Goal: Information Seeking & Learning: Learn about a topic

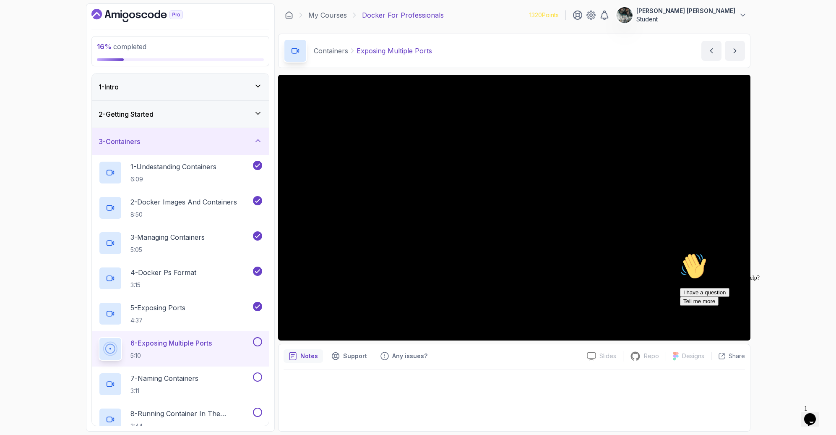
scroll to position [114, 0]
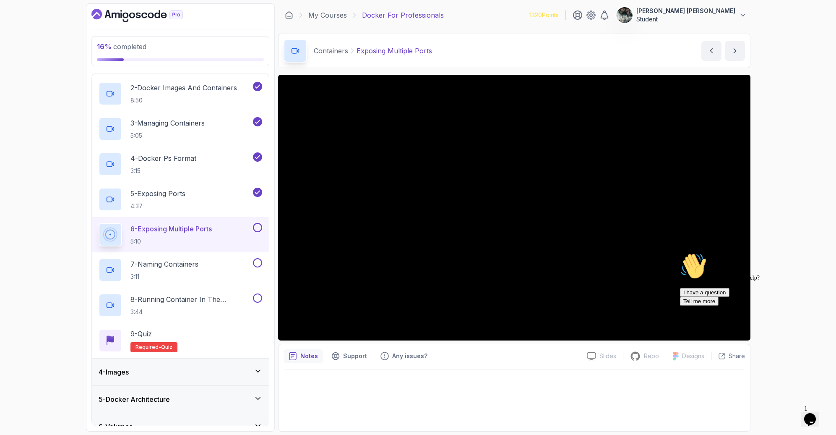
click at [817, 413] on icon "Opens Chat This icon Opens the chat window." at bounding box center [810, 419] width 13 height 13
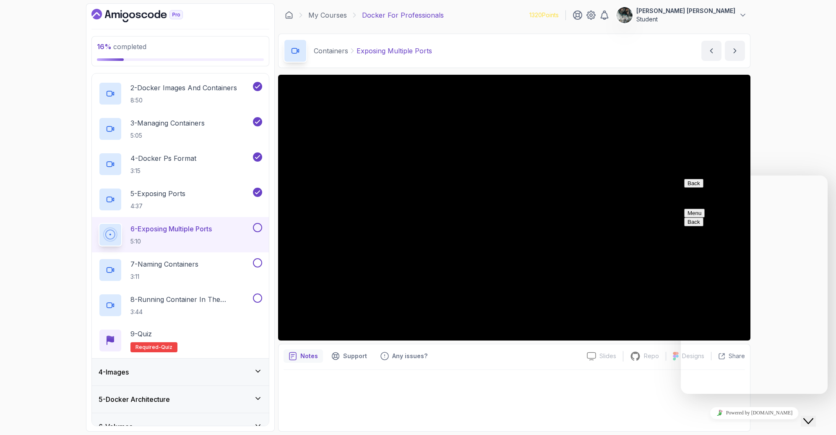
click at [814, 416] on div "Close Chat This icon closes the chat window." at bounding box center [809, 421] width 10 height 10
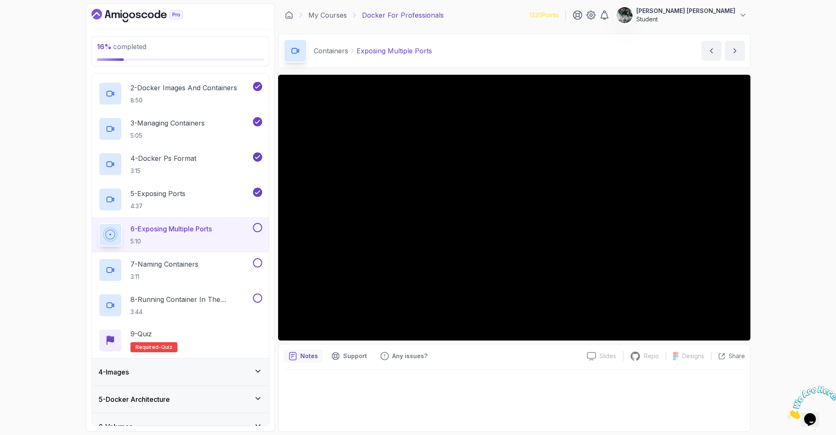
drag, startPoint x: 830, startPoint y: 385, endPoint x: 1616, endPoint y: 764, distance: 872.2
click at [788, 413] on icon "Close" at bounding box center [788, 416] width 0 height 7
click at [261, 227] on button at bounding box center [257, 227] width 9 height 9
click at [188, 269] on p "7 - Naming Containers" at bounding box center [165, 264] width 68 height 10
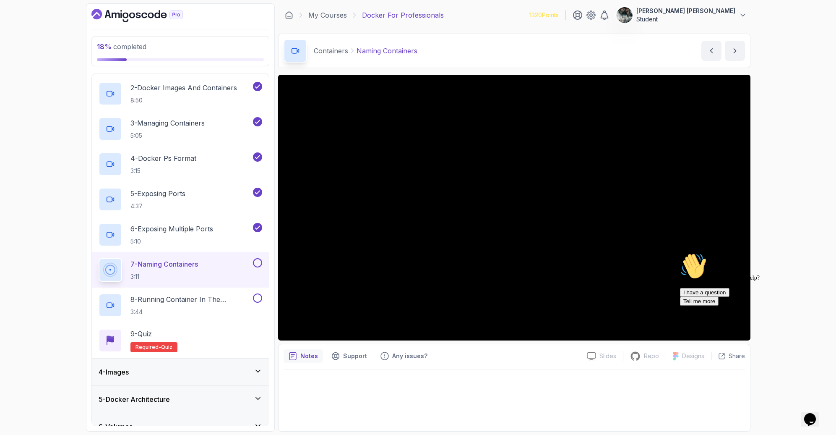
click at [260, 259] on button at bounding box center [257, 262] width 9 height 9
click at [806, 415] on div "Opens Chat This icon Opens the chat window." at bounding box center [810, 419] width 13 height 13
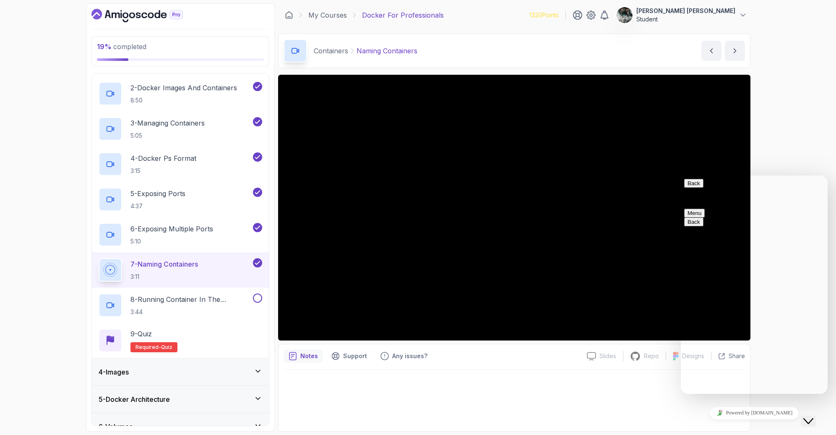
click at [812, 416] on icon "Close Chat This icon closes the chat window." at bounding box center [809, 421] width 10 height 10
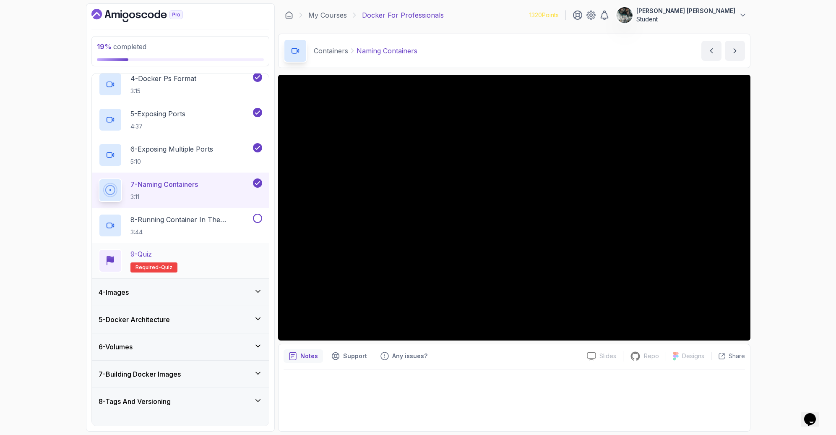
scroll to position [324, 0]
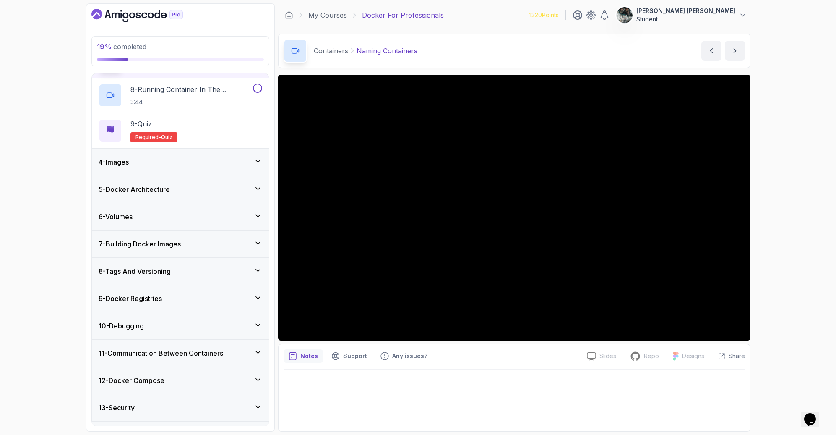
click at [198, 196] on div "5 - Docker Architecture" at bounding box center [180, 189] width 177 height 27
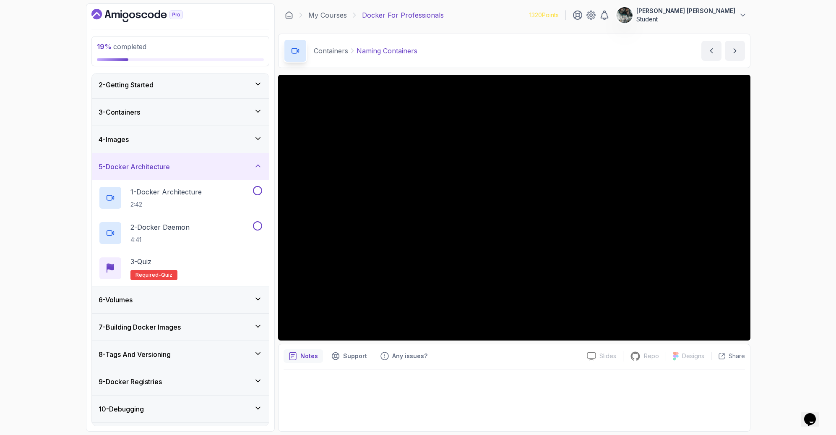
click at [237, 136] on div "4 - Images" at bounding box center [181, 139] width 164 height 10
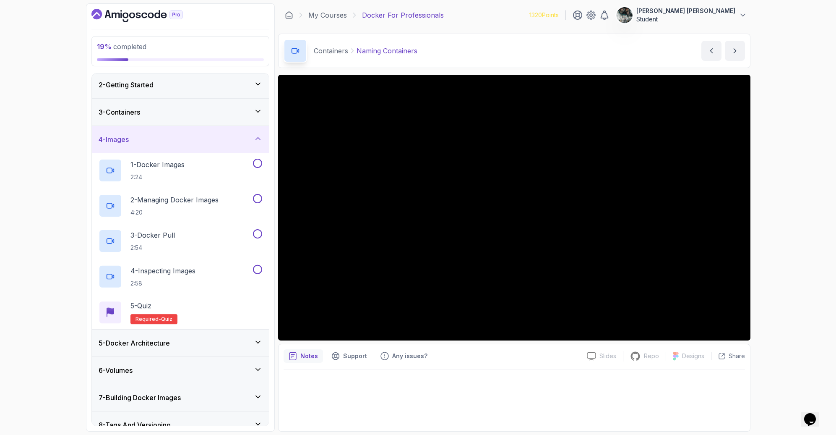
click at [248, 113] on div "3 - Containers" at bounding box center [181, 112] width 164 height 10
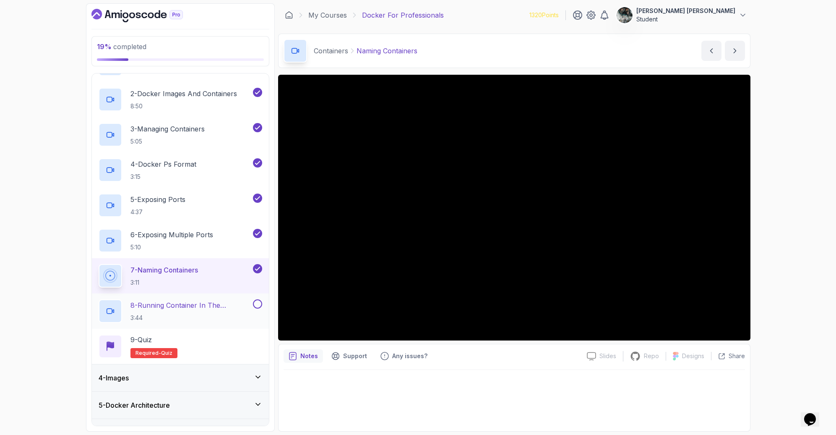
scroll to position [110, 0]
click at [204, 304] on p "8 - Running Container In The Background" at bounding box center [191, 304] width 121 height 10
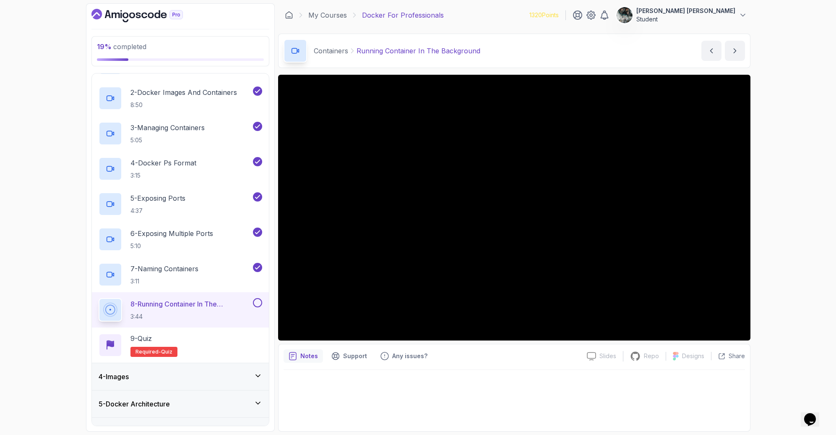
click at [258, 305] on button at bounding box center [257, 302] width 9 height 9
click at [212, 340] on div "9 - Quiz Required- quiz" at bounding box center [181, 345] width 164 height 24
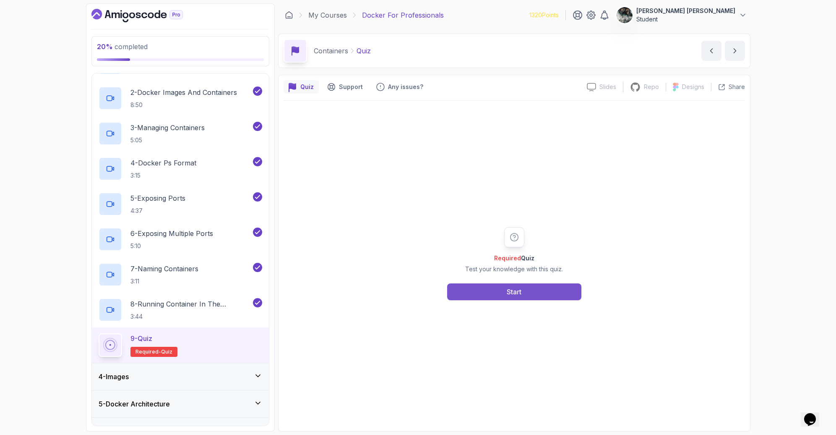
click at [519, 296] on div "Start" at bounding box center [514, 292] width 15 height 10
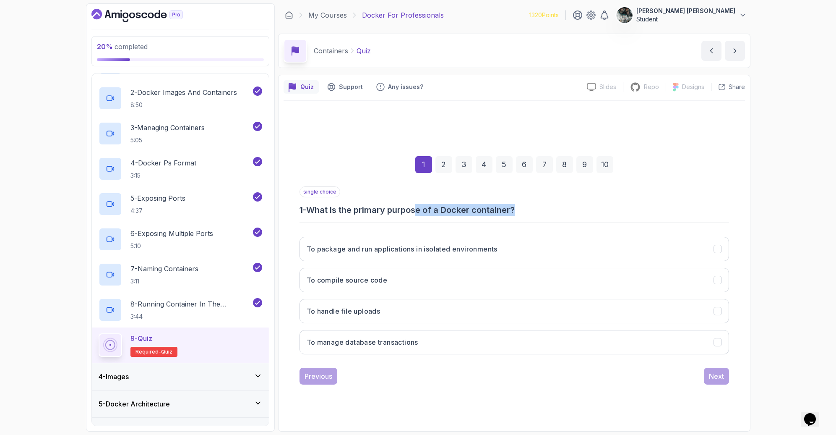
drag, startPoint x: 527, startPoint y: 209, endPoint x: 423, endPoint y: 209, distance: 104.1
click at [423, 209] on h3 "1 - What is the primary purpose of a Docker container?" at bounding box center [515, 210] width 430 height 12
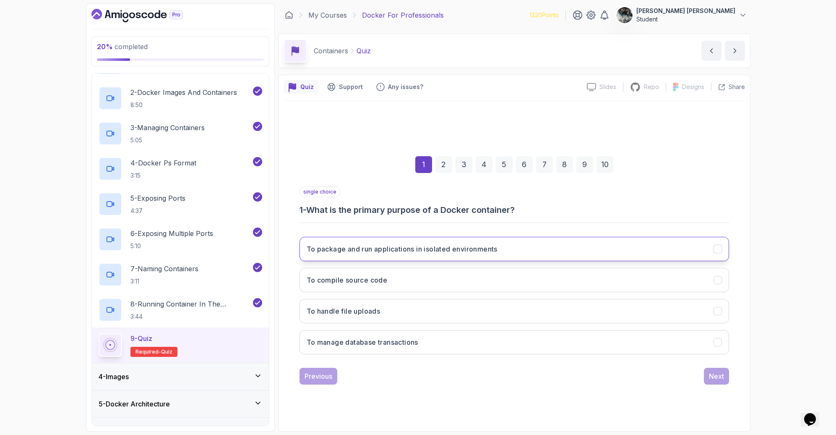
click at [405, 251] on h3 "To package and run applications in isolated environments" at bounding box center [402, 249] width 191 height 10
click at [728, 376] on button "Next" at bounding box center [716, 376] width 25 height 17
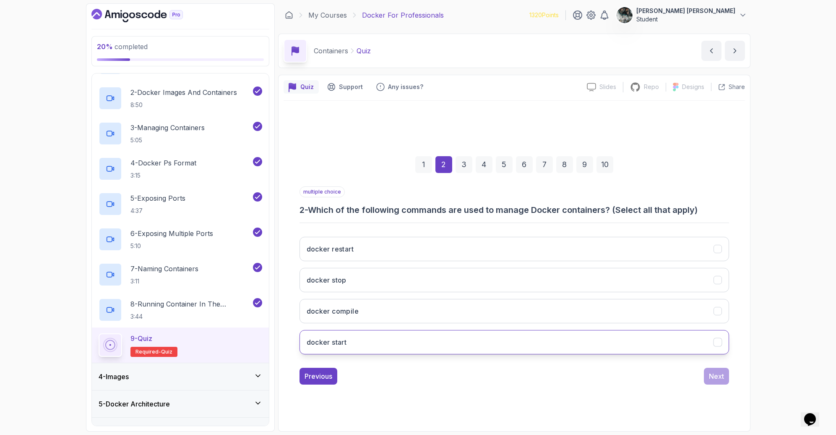
click at [345, 348] on button "docker start" at bounding box center [515, 342] width 430 height 24
click at [342, 282] on h3 "docker stop" at bounding box center [327, 280] width 40 height 10
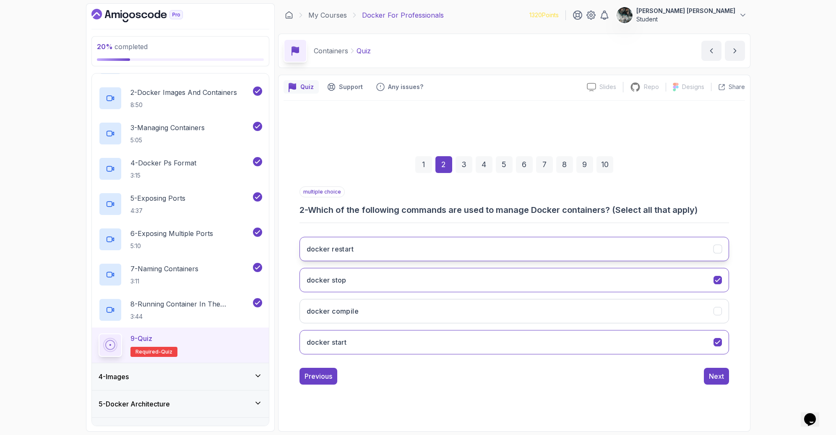
click at [373, 245] on button "docker restart" at bounding box center [515, 249] width 430 height 24
click at [720, 372] on div "Next" at bounding box center [716, 376] width 15 height 10
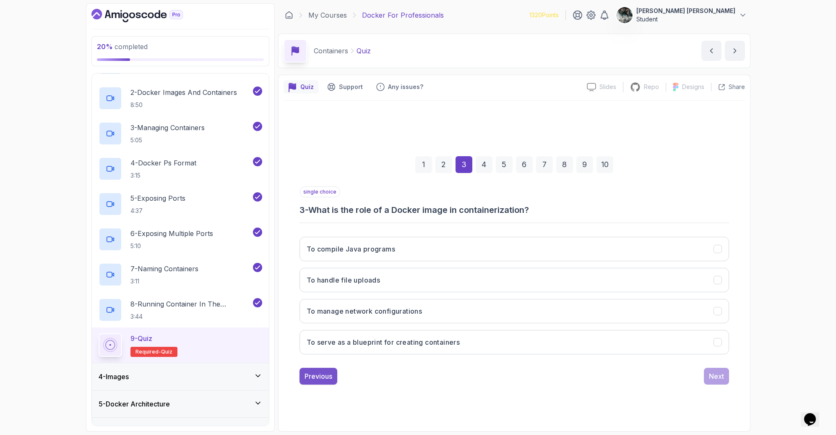
click at [300, 376] on button "Previous" at bounding box center [319, 376] width 38 height 17
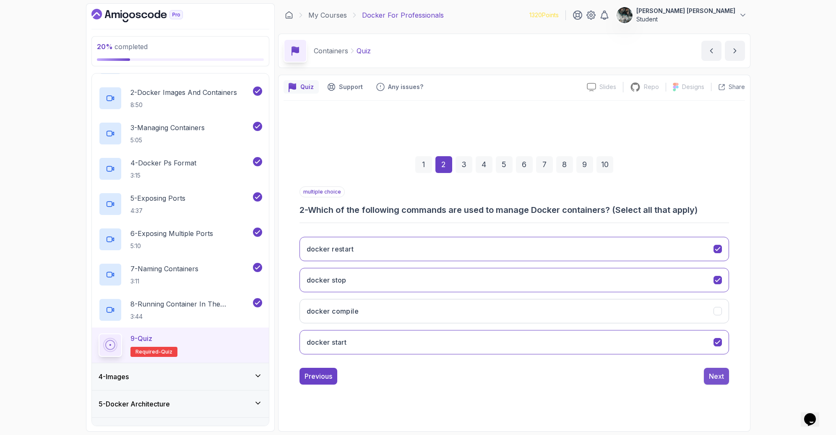
click at [710, 373] on div "Next" at bounding box center [716, 376] width 15 height 10
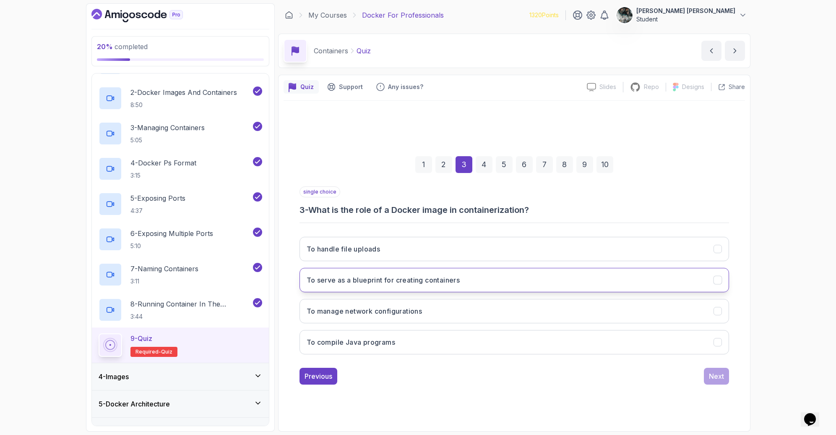
click at [389, 282] on h3 "To serve as a blueprint for creating containers" at bounding box center [384, 280] width 154 height 10
click at [721, 371] on div "Next" at bounding box center [716, 376] width 15 height 10
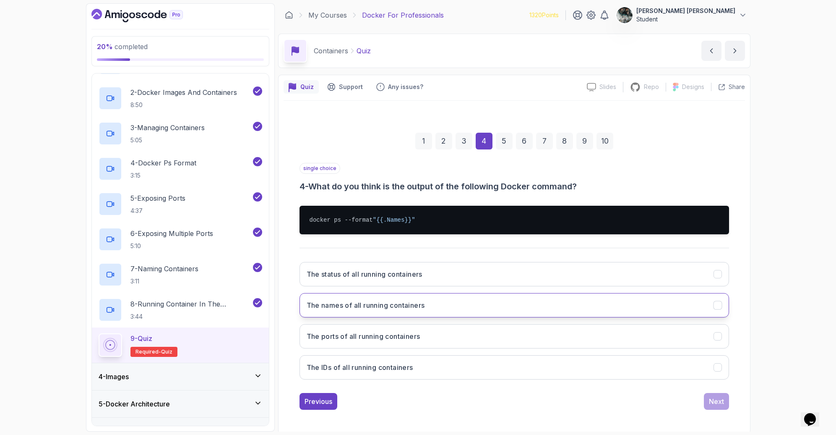
click at [348, 303] on h3 "The names of all running containers" at bounding box center [366, 305] width 118 height 10
click at [700, 398] on div "Previous Next" at bounding box center [515, 401] width 430 height 17
click at [701, 397] on div "Previous Next" at bounding box center [515, 401] width 430 height 17
click at [707, 398] on button "Next" at bounding box center [716, 401] width 25 height 17
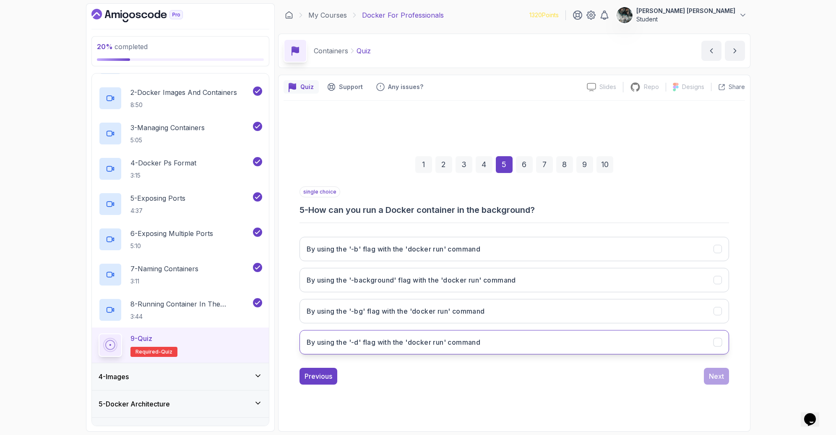
click at [443, 343] on h3 "By using the '-d' flag with the 'docker run' command" at bounding box center [394, 342] width 174 height 10
click at [711, 379] on div "Next" at bounding box center [716, 376] width 15 height 10
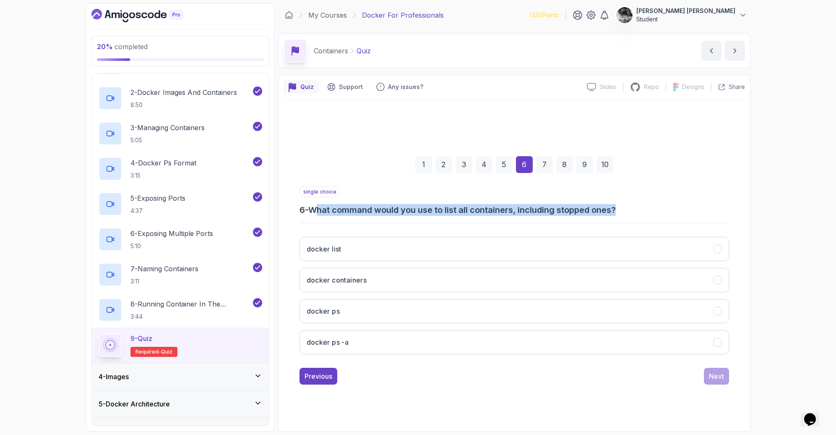
drag, startPoint x: 321, startPoint y: 207, endPoint x: 642, endPoint y: 210, distance: 320.6
click at [642, 210] on h3 "6 - What command would you use to list all containers, including stopped ones?" at bounding box center [515, 210] width 430 height 12
drag, startPoint x: 641, startPoint y: 210, endPoint x: 501, endPoint y: 209, distance: 139.7
click at [501, 209] on h3 "6 - What command would you use to list all containers, including stopped ones?" at bounding box center [515, 210] width 430 height 12
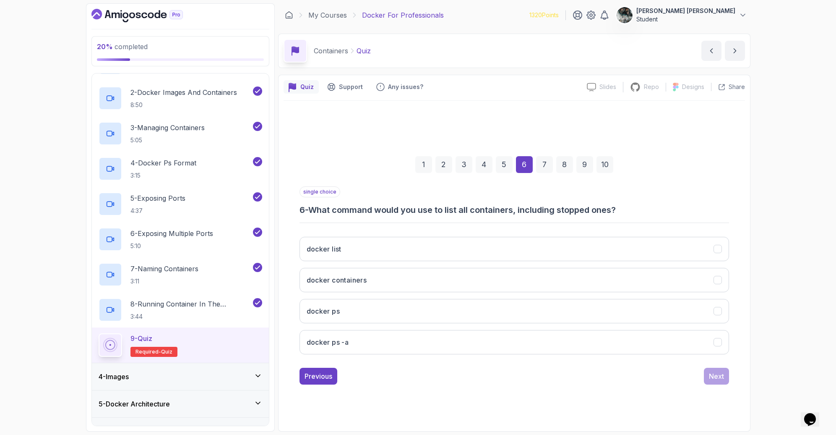
click at [501, 209] on h3 "6 - What command would you use to list all containers, including stopped ones?" at bounding box center [515, 210] width 430 height 12
click at [367, 298] on div "docker list docker containers docker [PERSON_NAME] ps -a" at bounding box center [515, 295] width 430 height 131
click at [352, 337] on button "docker ps -a" at bounding box center [515, 342] width 430 height 24
click at [726, 369] on button "Next" at bounding box center [716, 376] width 25 height 17
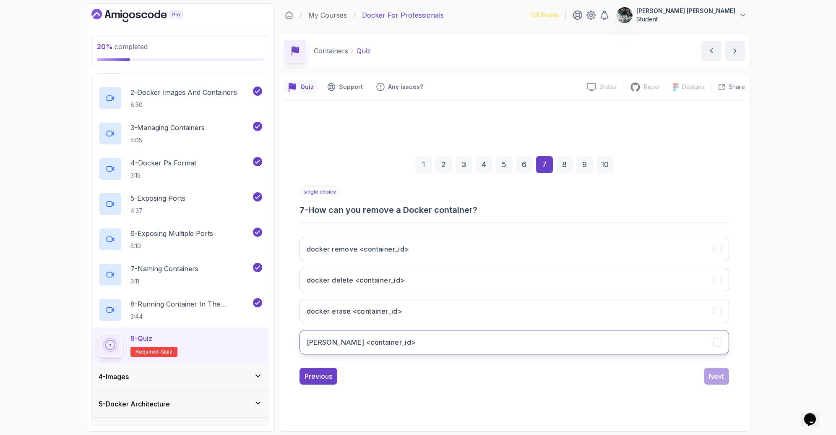
click at [368, 340] on h3 "[PERSON_NAME] <container_id>" at bounding box center [362, 342] width 110 height 10
click at [711, 371] on div "Next" at bounding box center [716, 376] width 15 height 10
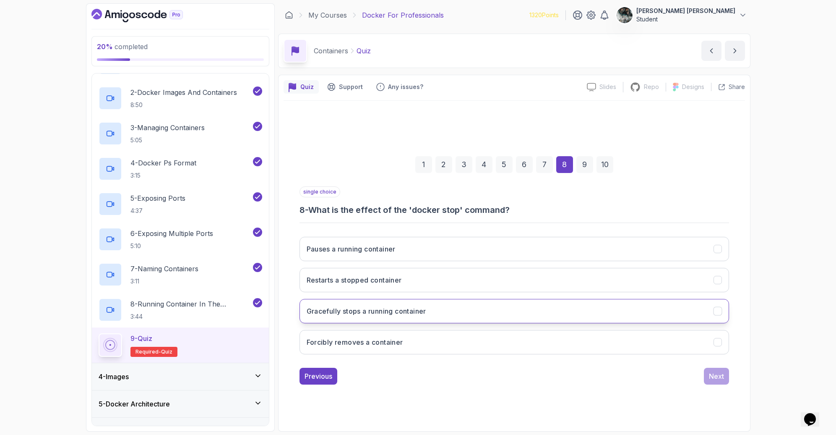
click at [428, 318] on button "Gracefully stops a running container" at bounding box center [515, 311] width 430 height 24
click at [708, 372] on button "Next" at bounding box center [716, 376] width 25 height 17
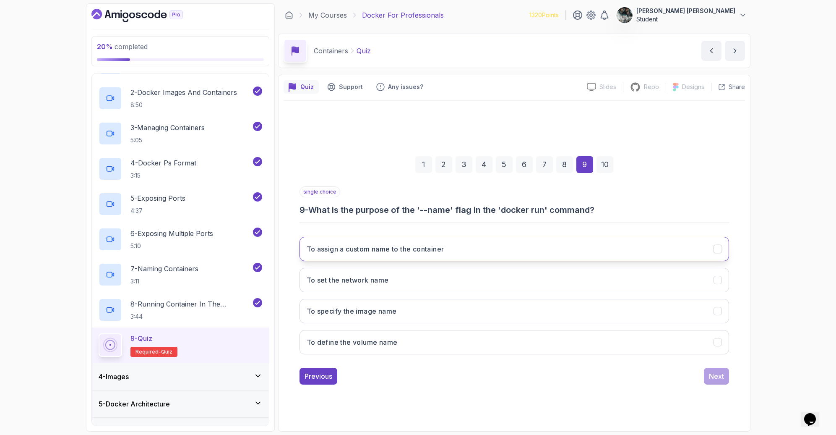
click at [347, 251] on h3 "To assign a custom name to the container" at bounding box center [376, 249] width 138 height 10
click at [723, 374] on div "Next" at bounding box center [716, 376] width 15 height 10
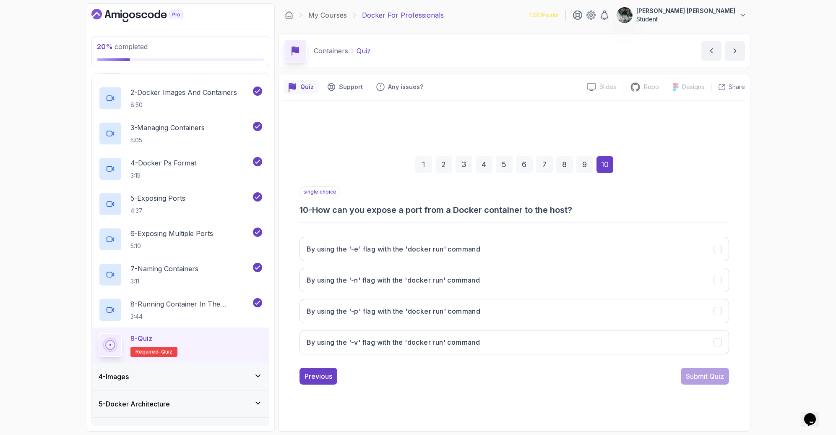
click at [589, 212] on h3 "10 - How can you expose a port from a Docker container to the host?" at bounding box center [515, 210] width 430 height 12
click at [410, 311] on h3 "By using the '-p' flag with the 'docker run' command" at bounding box center [394, 311] width 174 height 10
click at [716, 376] on div "Submit Quiz" at bounding box center [705, 376] width 38 height 10
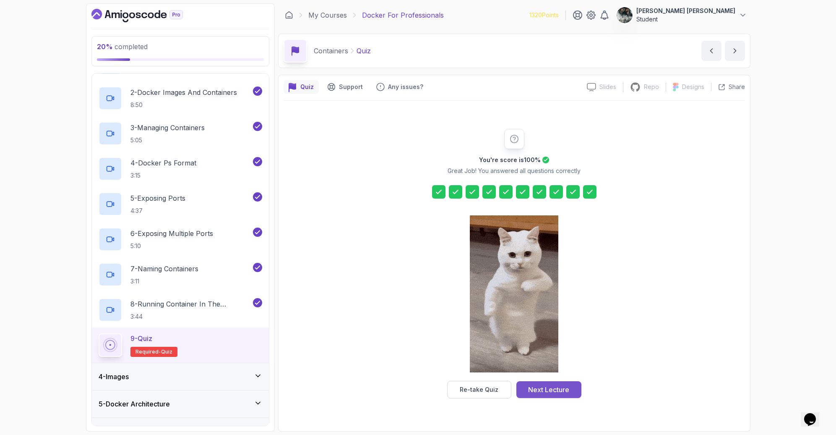
click at [572, 389] on button "Next Lecture" at bounding box center [549, 389] width 65 height 17
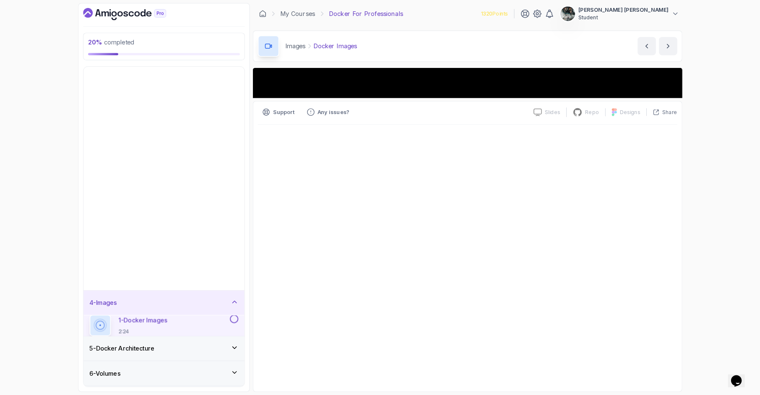
scroll to position [29, 0]
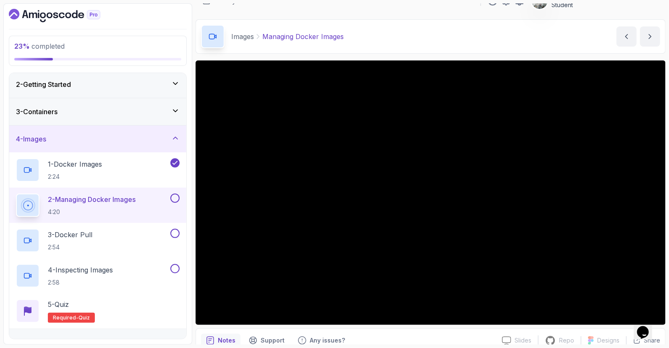
scroll to position [23, 0]
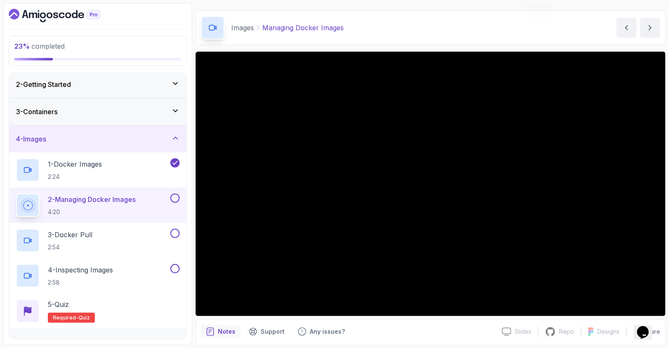
click at [175, 196] on button at bounding box center [174, 197] width 9 height 9
click at [97, 227] on div "3 - Docker Pull 2:54" at bounding box center [97, 240] width 177 height 35
click at [134, 232] on div "3 - Docker Pull 2:54" at bounding box center [92, 241] width 153 height 24
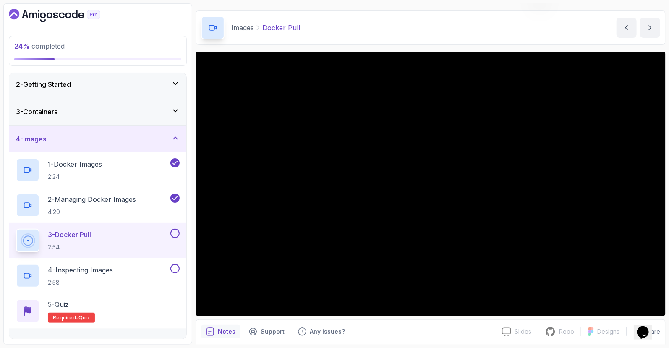
click at [175, 232] on button at bounding box center [174, 233] width 9 height 9
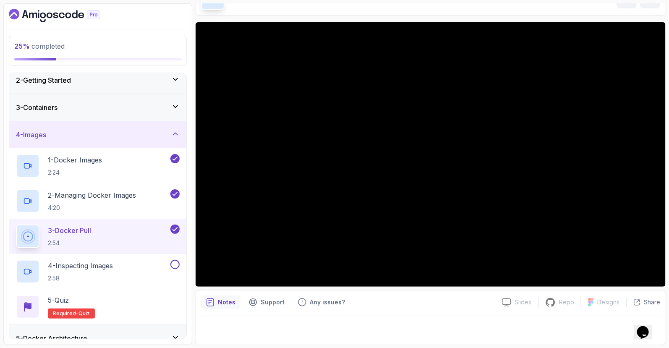
scroll to position [34, 0]
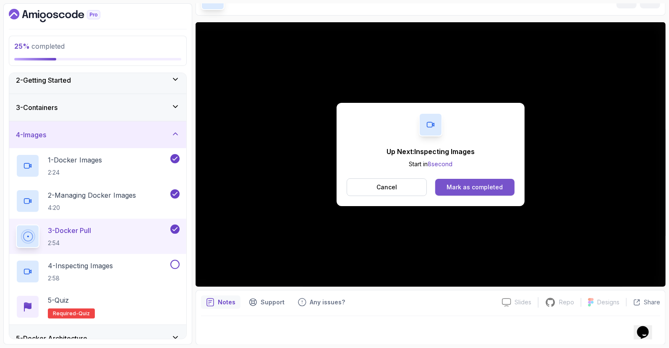
click at [463, 191] on div "Mark as completed" at bounding box center [475, 187] width 56 height 8
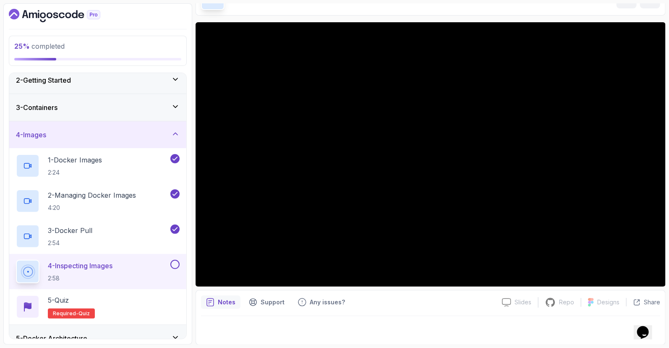
click at [178, 264] on button at bounding box center [174, 264] width 9 height 9
click at [110, 296] on div "5 - Quiz Required- quiz" at bounding box center [98, 307] width 164 height 24
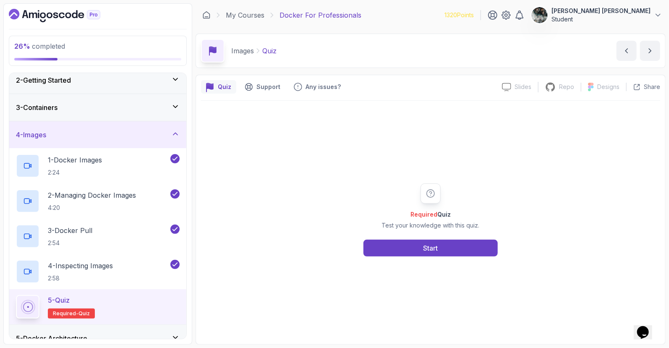
click at [179, 134] on icon at bounding box center [175, 134] width 8 height 8
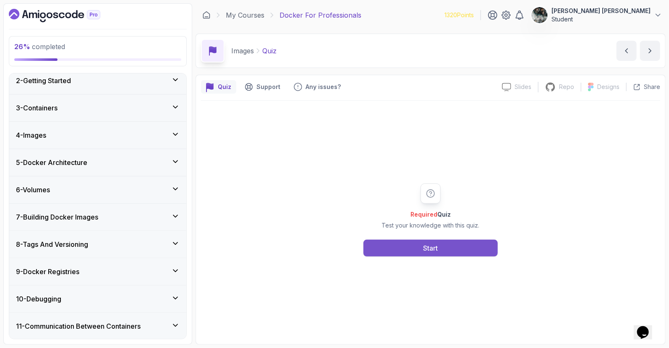
click at [434, 246] on div "Start" at bounding box center [430, 248] width 15 height 10
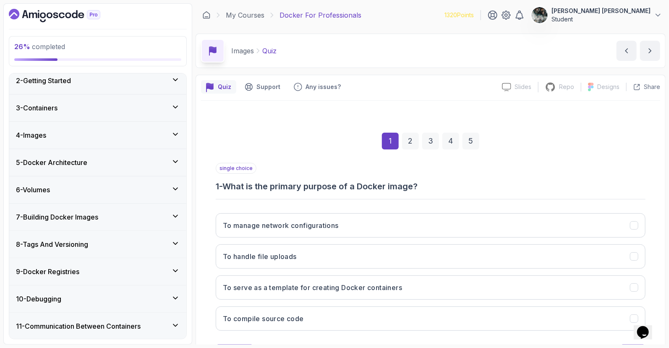
scroll to position [39, 0]
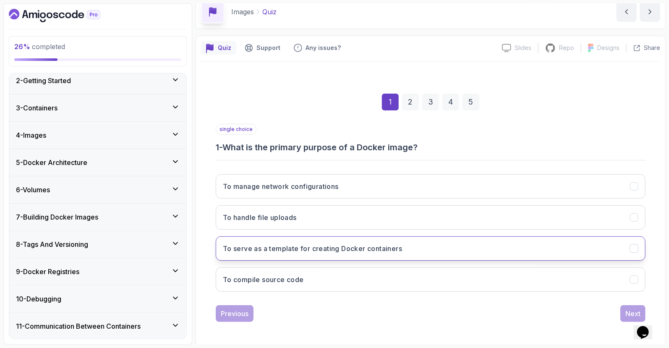
click at [334, 249] on h3 "To serve as a template for creating Docker containers" at bounding box center [312, 248] width 179 height 10
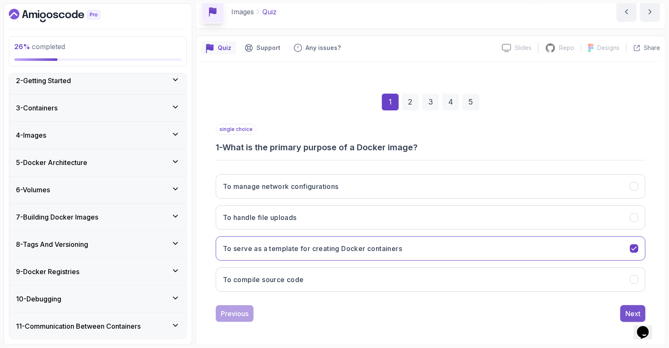
click at [627, 309] on div "Next" at bounding box center [632, 313] width 15 height 10
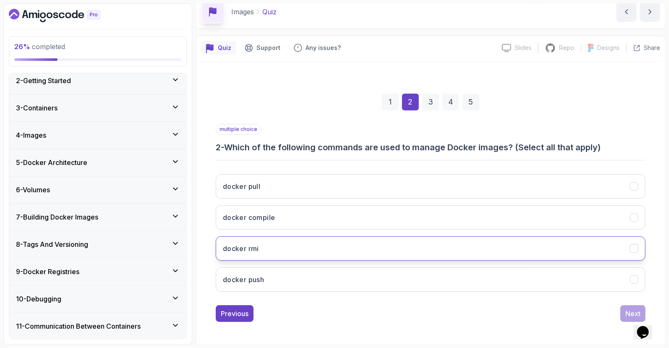
click at [275, 248] on button "docker rmi" at bounding box center [431, 248] width 430 height 24
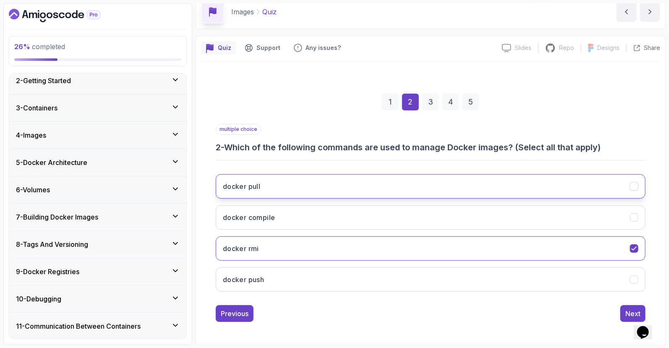
click at [263, 191] on button "docker pull" at bounding box center [431, 186] width 430 height 24
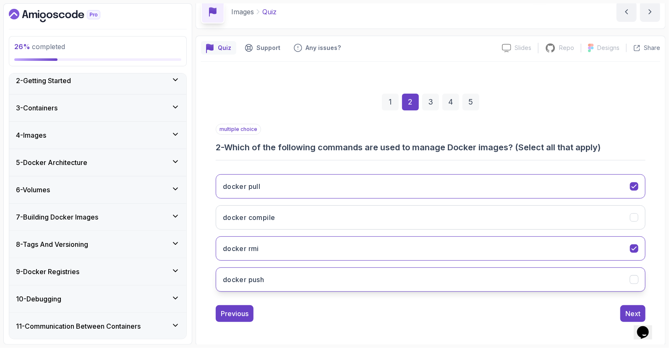
click at [263, 274] on h3 "docker push" at bounding box center [243, 279] width 41 height 10
click at [624, 308] on button "Next" at bounding box center [632, 313] width 25 height 17
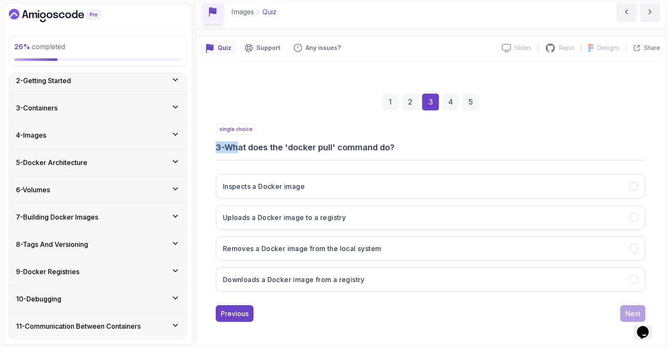
drag, startPoint x: 244, startPoint y: 141, endPoint x: 402, endPoint y: 139, distance: 158.2
click at [399, 139] on div "single choice 3 - What does the 'docker pull' command do?" at bounding box center [431, 138] width 430 height 29
click at [403, 139] on div "single choice 3 - What does the 'docker pull' command do?" at bounding box center [431, 138] width 430 height 29
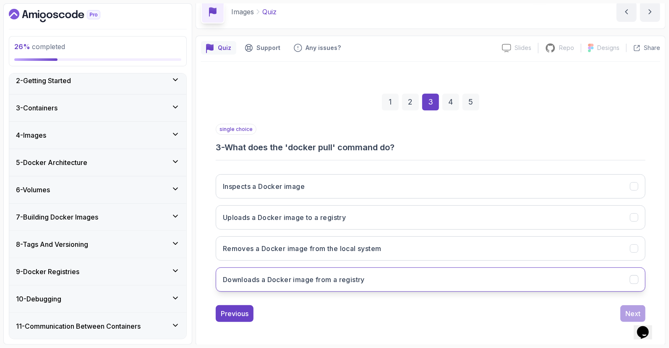
click at [262, 277] on h3 "Downloads a Docker image from a registry" at bounding box center [294, 279] width 142 height 10
click at [629, 316] on div "Next" at bounding box center [632, 313] width 15 height 10
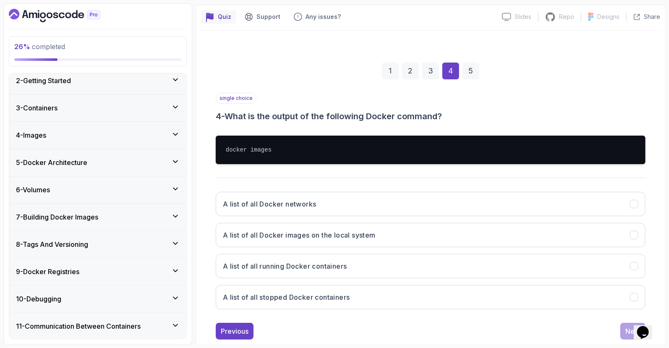
scroll to position [88, 0]
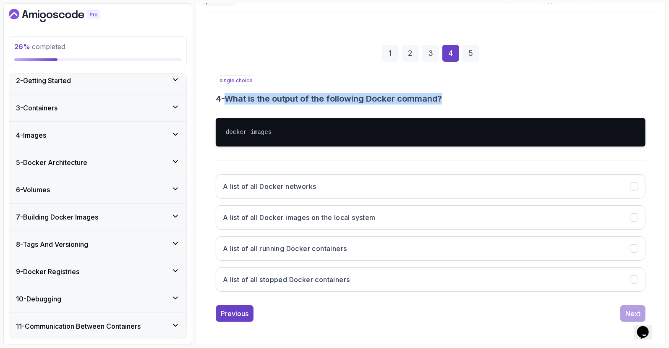
drag, startPoint x: 232, startPoint y: 94, endPoint x: 485, endPoint y: 99, distance: 253.1
click at [482, 99] on h3 "4 - What is the output of the following Docker command?" at bounding box center [431, 99] width 430 height 12
click at [485, 99] on h3 "4 - What is the output of the following Docker command?" at bounding box center [431, 99] width 430 height 12
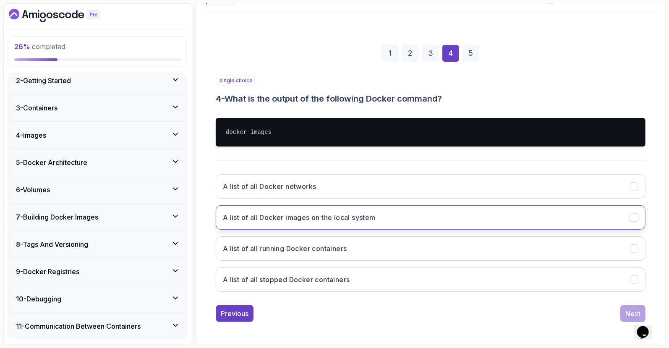
click at [359, 214] on h3 "A list of all Docker images on the local system" at bounding box center [299, 217] width 153 height 10
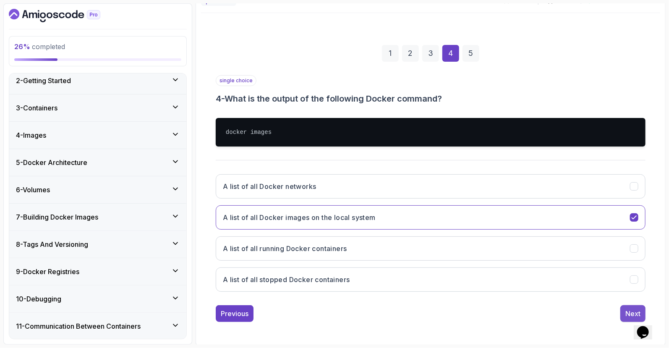
click at [623, 308] on button "Next" at bounding box center [632, 313] width 25 height 17
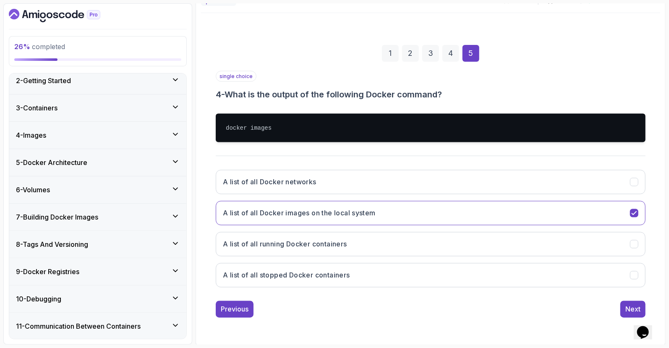
scroll to position [39, 0]
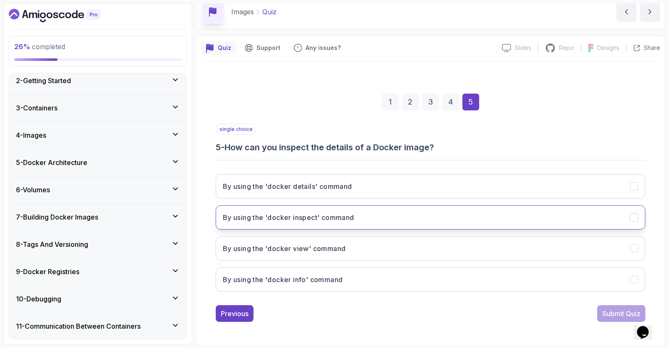
click at [328, 221] on h3 "By using the 'docker inspect' command" at bounding box center [288, 217] width 131 height 10
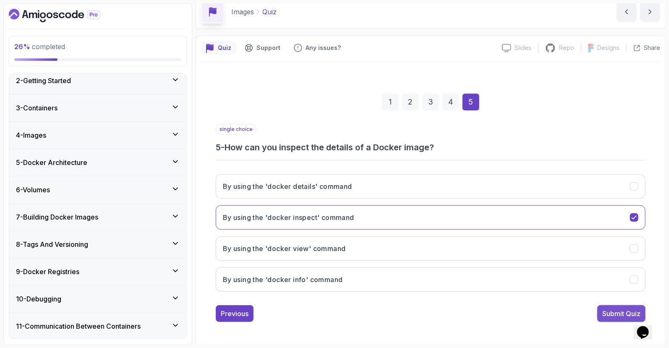
click at [615, 311] on div "Submit Quiz" at bounding box center [621, 313] width 38 height 10
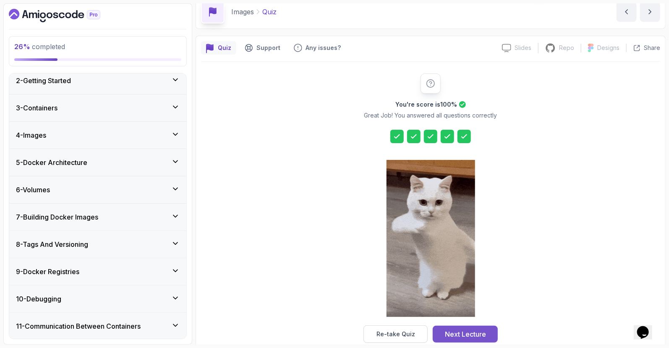
click at [479, 332] on div "Next Lecture" at bounding box center [465, 334] width 41 height 10
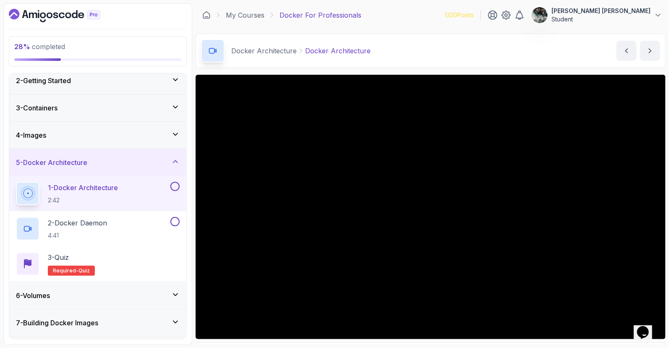
click at [173, 186] on button at bounding box center [174, 186] width 9 height 9
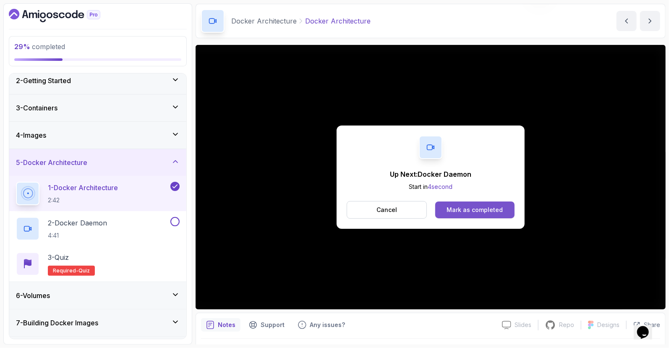
click at [450, 206] on div "Mark as completed" at bounding box center [475, 210] width 56 height 8
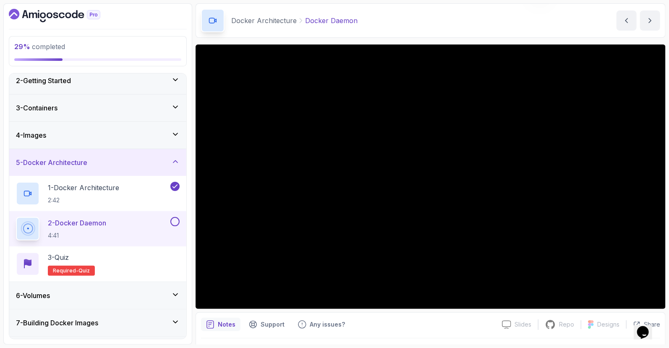
scroll to position [30, 0]
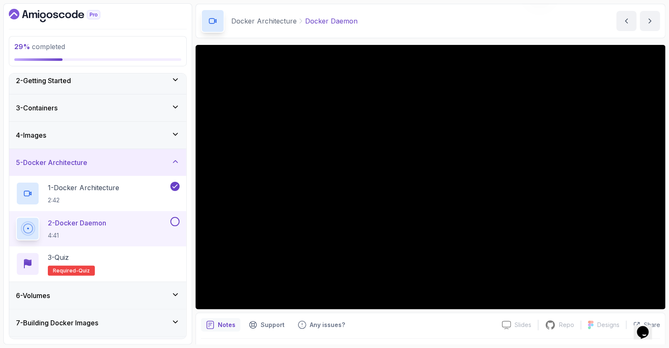
click at [175, 218] on button at bounding box center [174, 221] width 9 height 9
drag, startPoint x: 111, startPoint y: 260, endPoint x: 104, endPoint y: 262, distance: 6.8
click at [110, 260] on div "3 - Quiz Required- quiz" at bounding box center [98, 264] width 164 height 24
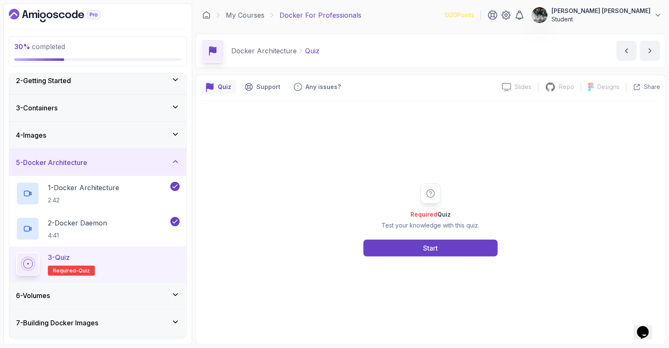
click at [458, 238] on div "Required Quiz Test your knowledge with this quiz. Start" at bounding box center [430, 219] width 161 height 73
click at [448, 253] on button "Start" at bounding box center [430, 248] width 134 height 17
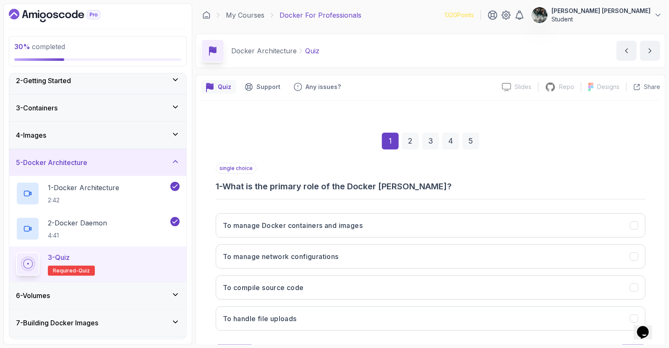
scroll to position [39, 0]
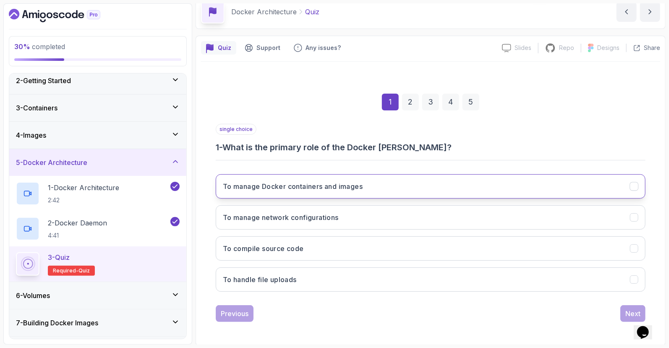
click at [352, 186] on h3 "To manage Docker containers and images" at bounding box center [293, 186] width 140 height 10
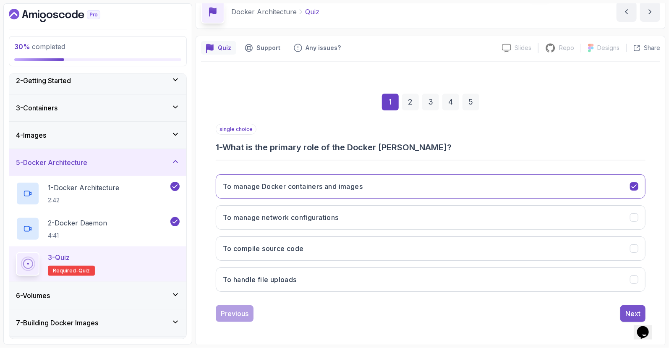
click at [625, 312] on div "Next" at bounding box center [632, 313] width 15 height 10
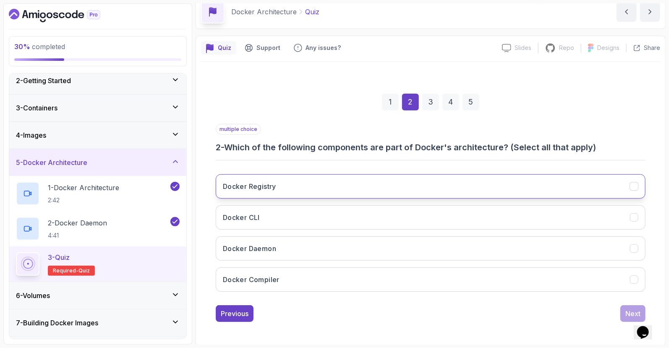
click at [296, 183] on button "Docker Registry" at bounding box center [431, 186] width 430 height 24
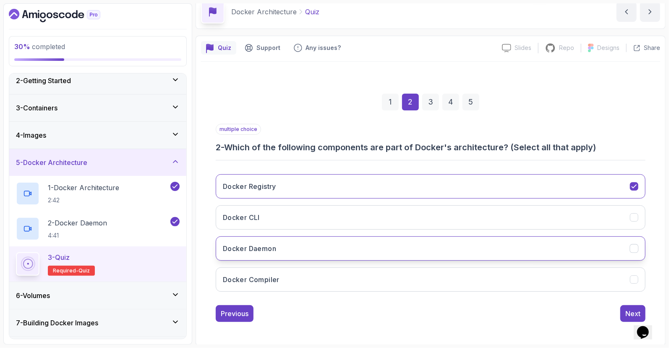
click at [263, 250] on h3 "Docker Daemon" at bounding box center [249, 248] width 53 height 10
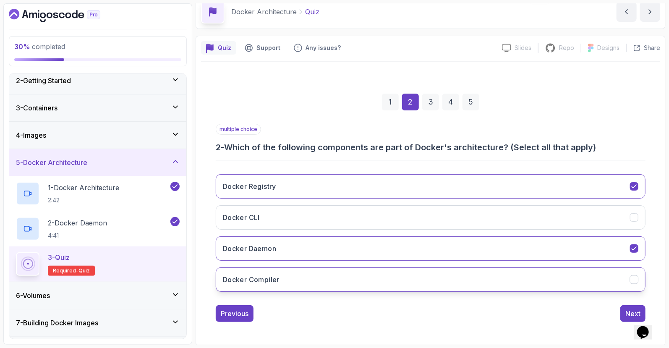
click at [283, 281] on button "Docker Compiler" at bounding box center [431, 279] width 430 height 24
click at [282, 265] on div "Docker Registry Docker CLI Docker Daemon Docker Compiler" at bounding box center [431, 232] width 430 height 131
click at [283, 280] on button "Docker Compiler" at bounding box center [431, 279] width 430 height 24
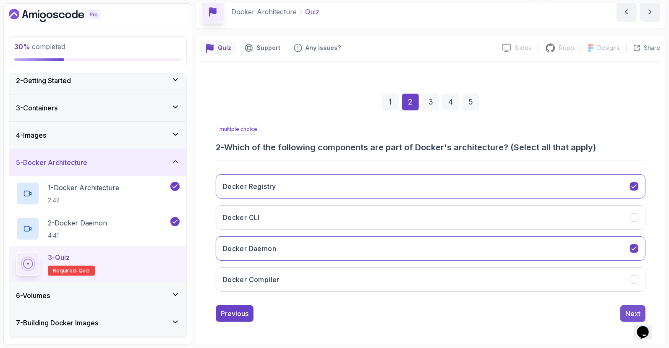
click at [626, 314] on div "Next" at bounding box center [632, 313] width 15 height 10
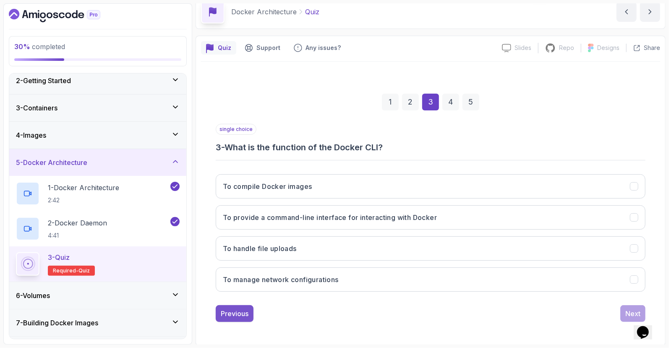
click at [234, 313] on div "Previous" at bounding box center [235, 313] width 28 height 10
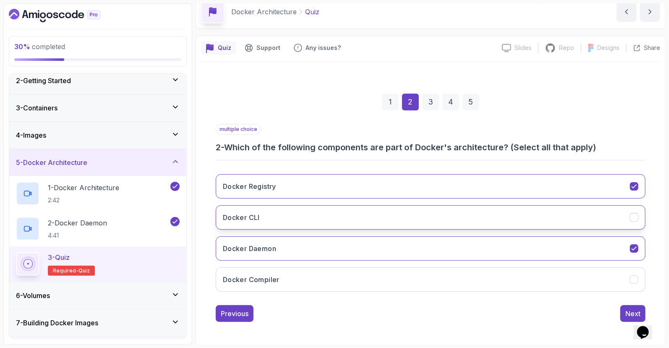
click at [301, 210] on button "Docker CLI" at bounding box center [431, 217] width 430 height 24
click at [617, 312] on div "Previous Next" at bounding box center [431, 313] width 430 height 17
click at [622, 311] on button "Next" at bounding box center [632, 313] width 25 height 17
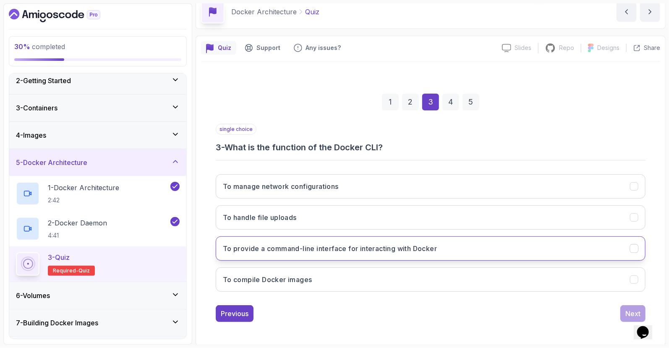
click at [363, 247] on h3 "To provide a command-line interface for interacting with Docker" at bounding box center [330, 248] width 214 height 10
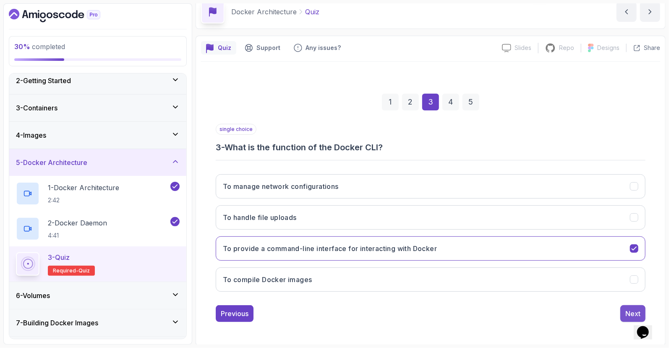
click at [625, 318] on button "Next" at bounding box center [632, 313] width 25 height 17
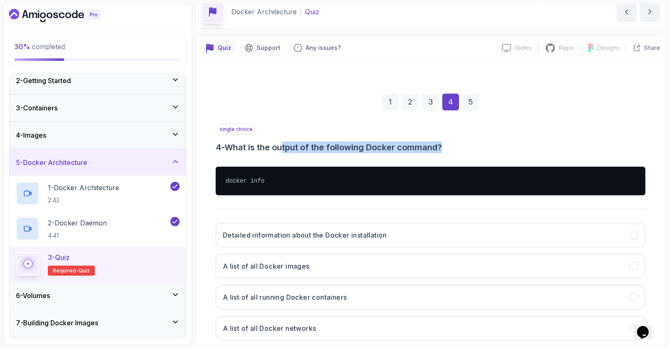
drag, startPoint x: 287, startPoint y: 146, endPoint x: 456, endPoint y: 150, distance: 169.2
click at [447, 150] on h3 "4 - What is the output of the following Docker command?" at bounding box center [431, 147] width 430 height 12
drag, startPoint x: 457, startPoint y: 149, endPoint x: 460, endPoint y: 156, distance: 7.5
click at [457, 149] on h3 "4 - What is the output of the following Docker command?" at bounding box center [431, 147] width 430 height 12
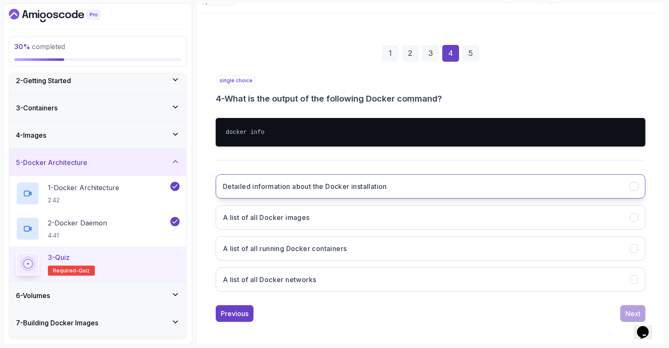
click at [327, 190] on h3 "Detailed information about the Docker installation" at bounding box center [305, 186] width 164 height 10
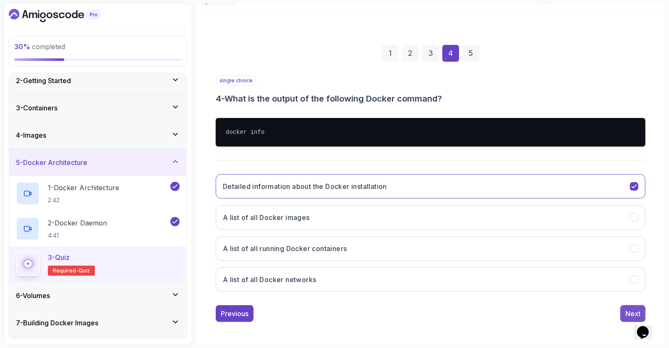
click at [626, 314] on div "Next" at bounding box center [632, 313] width 15 height 10
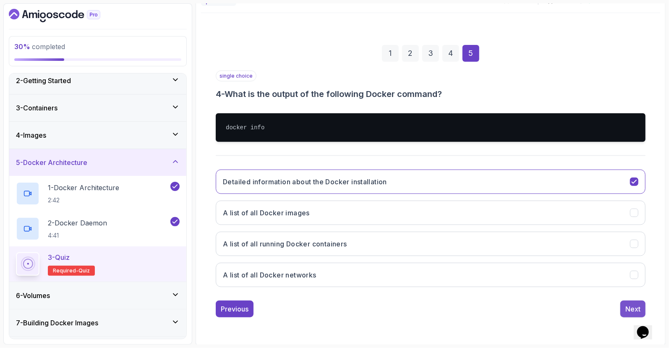
scroll to position [39, 0]
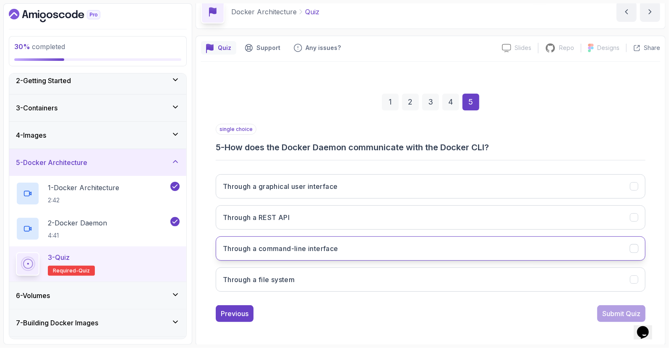
click at [320, 251] on h3 "Through a command-line interface" at bounding box center [280, 248] width 115 height 10
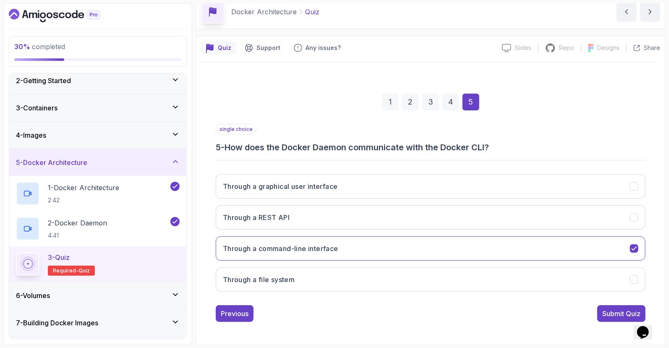
click at [616, 310] on div "Submit Quiz" at bounding box center [621, 313] width 38 height 10
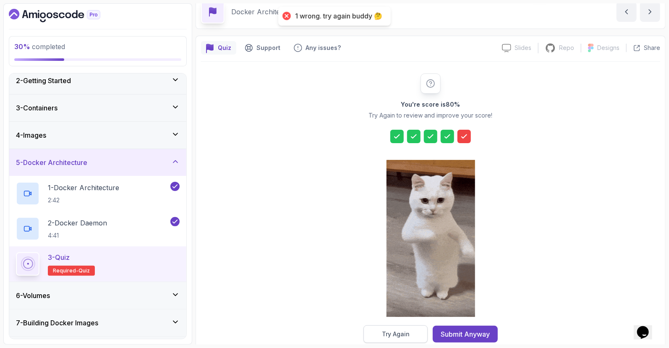
click at [409, 335] on button "Try Again" at bounding box center [395, 334] width 64 height 18
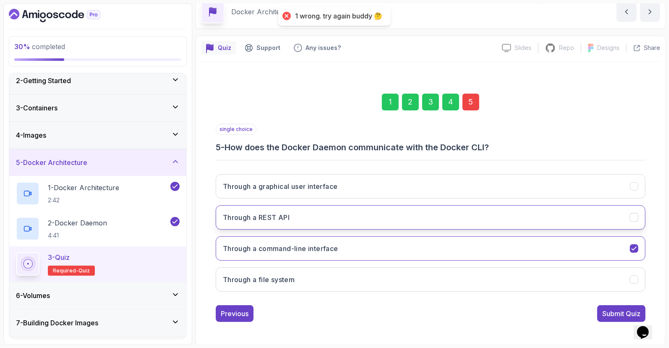
click at [298, 218] on button "Through a REST API" at bounding box center [431, 217] width 430 height 24
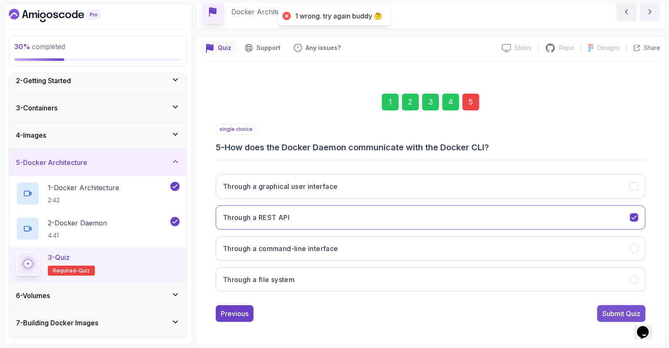
click at [609, 311] on div "Submit Quiz" at bounding box center [621, 313] width 38 height 10
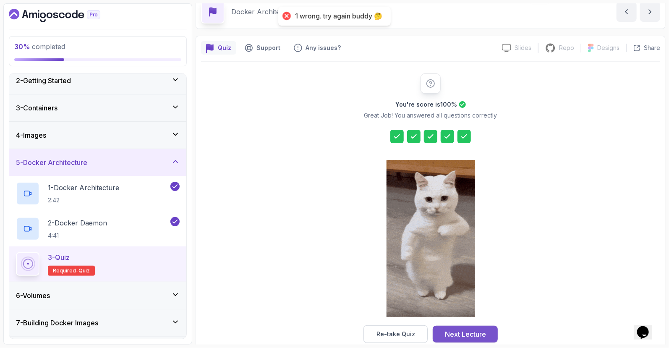
click at [468, 331] on div "Next Lecture" at bounding box center [465, 334] width 41 height 10
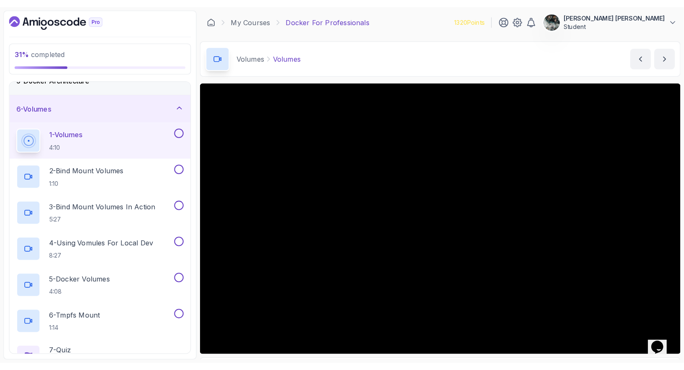
scroll to position [154, 0]
